Goal: Find specific page/section

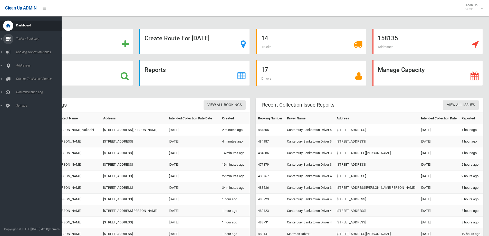
click at [8, 40] on icon at bounding box center [8, 39] width 5 height 10
click at [18, 75] on span "Search" at bounding box center [38, 77] width 46 height 4
click at [21, 76] on span "Search" at bounding box center [38, 77] width 46 height 4
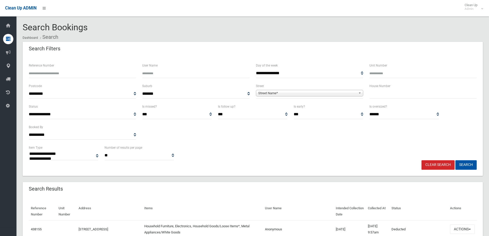
select select
